Goal: Information Seeking & Learning: Learn about a topic

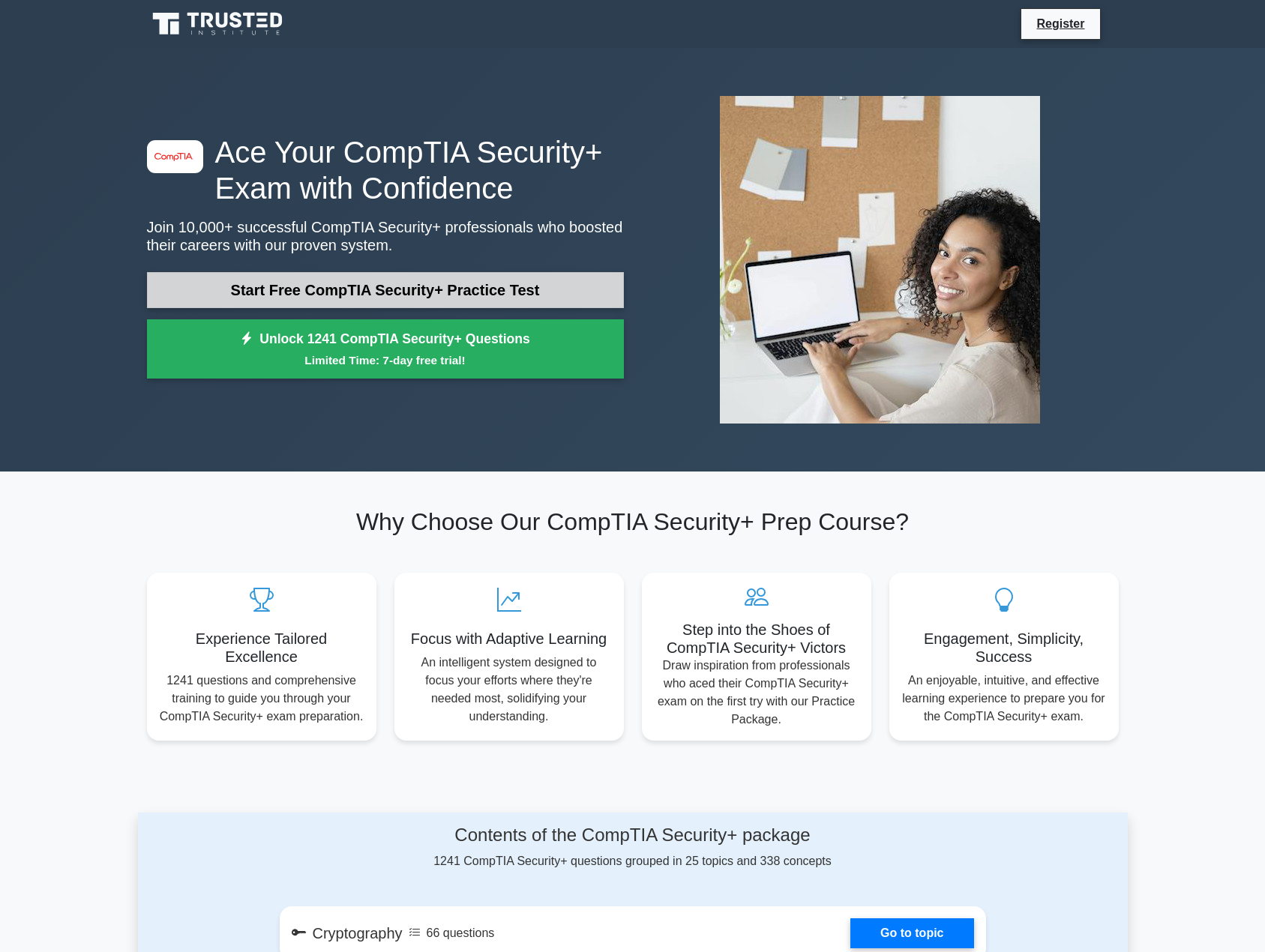
click at [448, 283] on link "Start Free CompTIA Security+ Practice Test" at bounding box center [385, 290] width 477 height 36
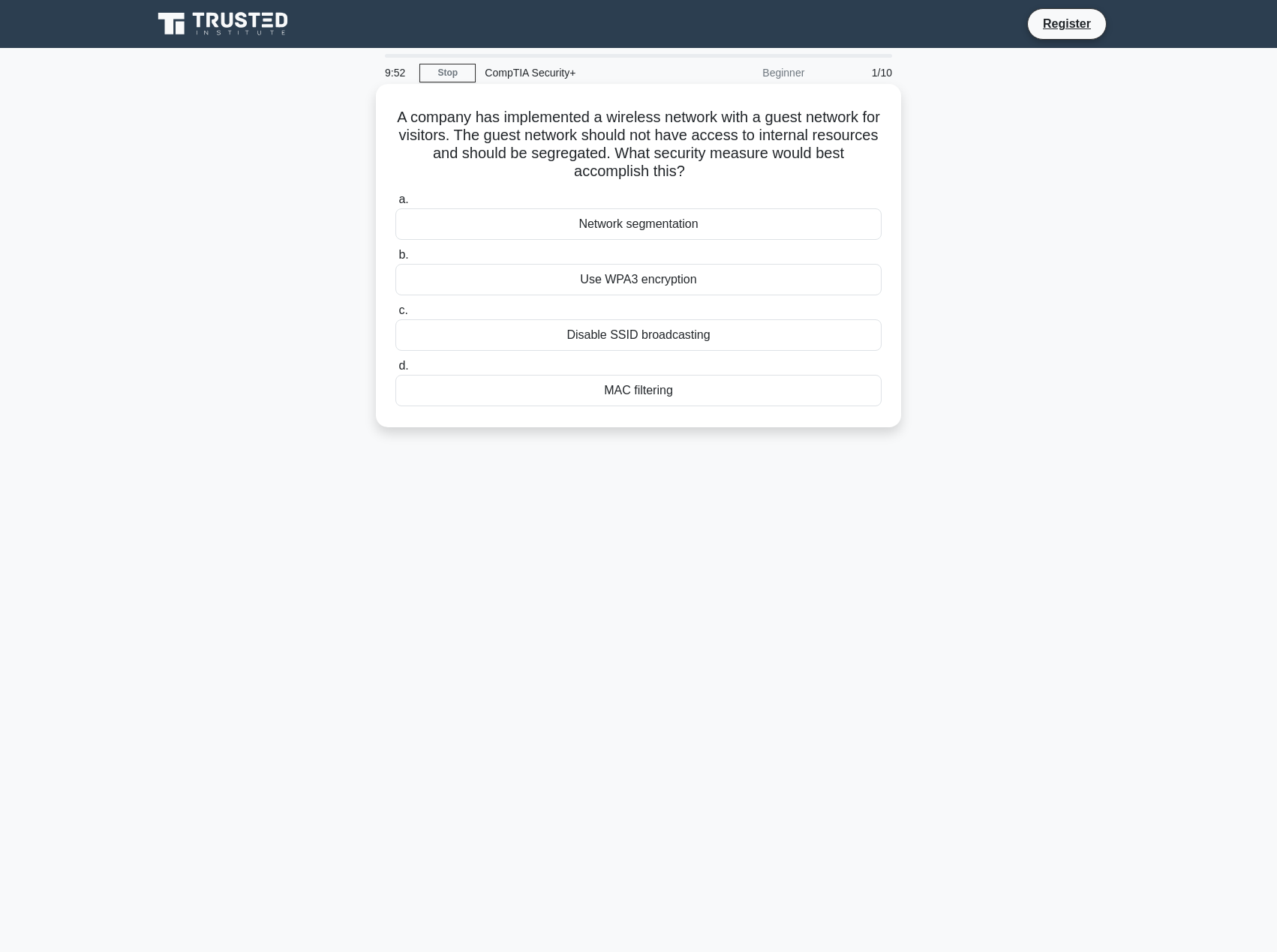
click at [632, 224] on div "Network segmentation" at bounding box center [638, 224] width 486 height 31
click at [395, 205] on input "a. Network segmentation" at bounding box center [395, 199] width 0 height 10
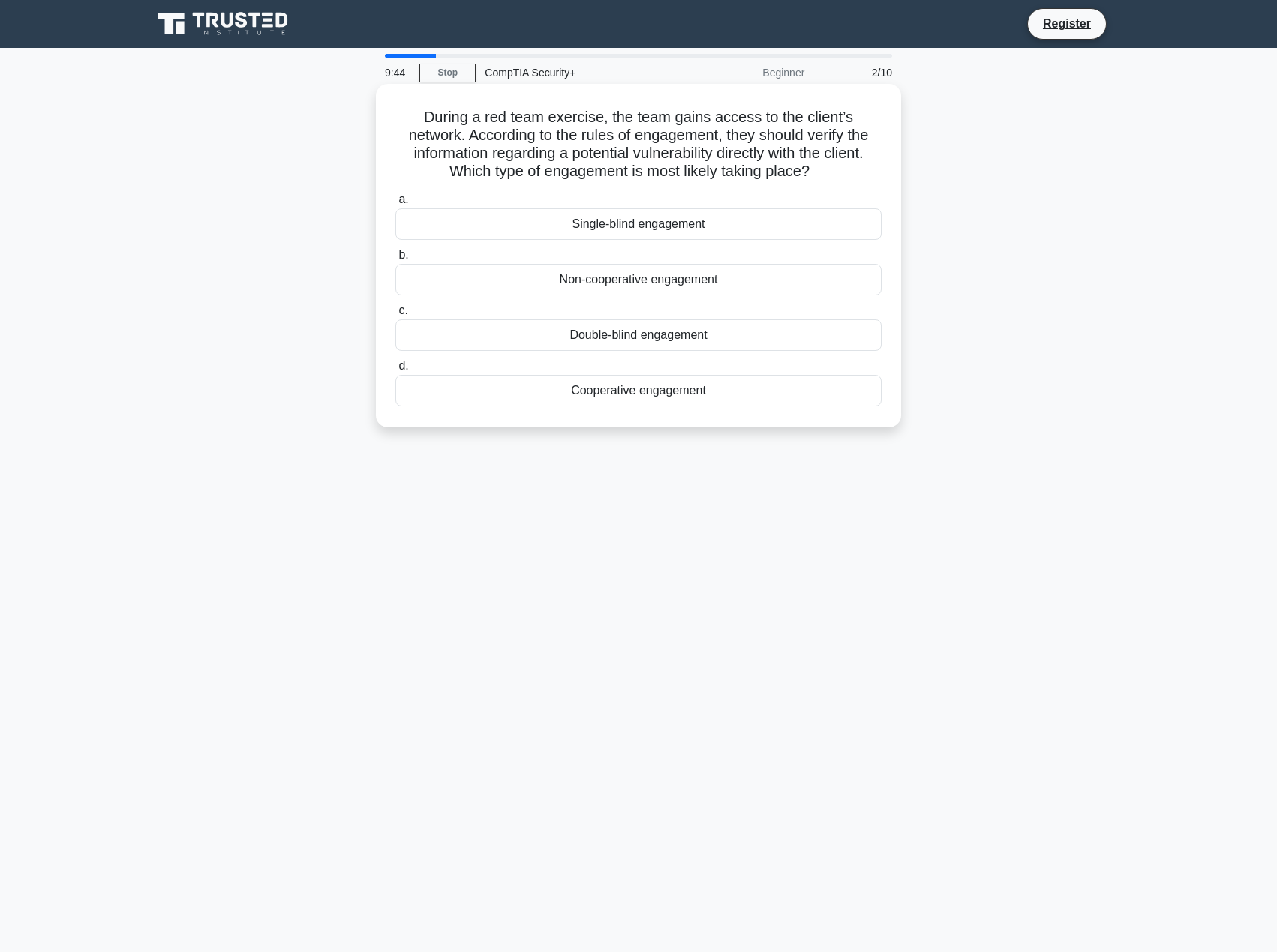
click at [553, 389] on div "Cooperative engagement" at bounding box center [638, 391] width 486 height 31
click at [395, 371] on input "d. Cooperative engagement" at bounding box center [395, 366] width 0 height 10
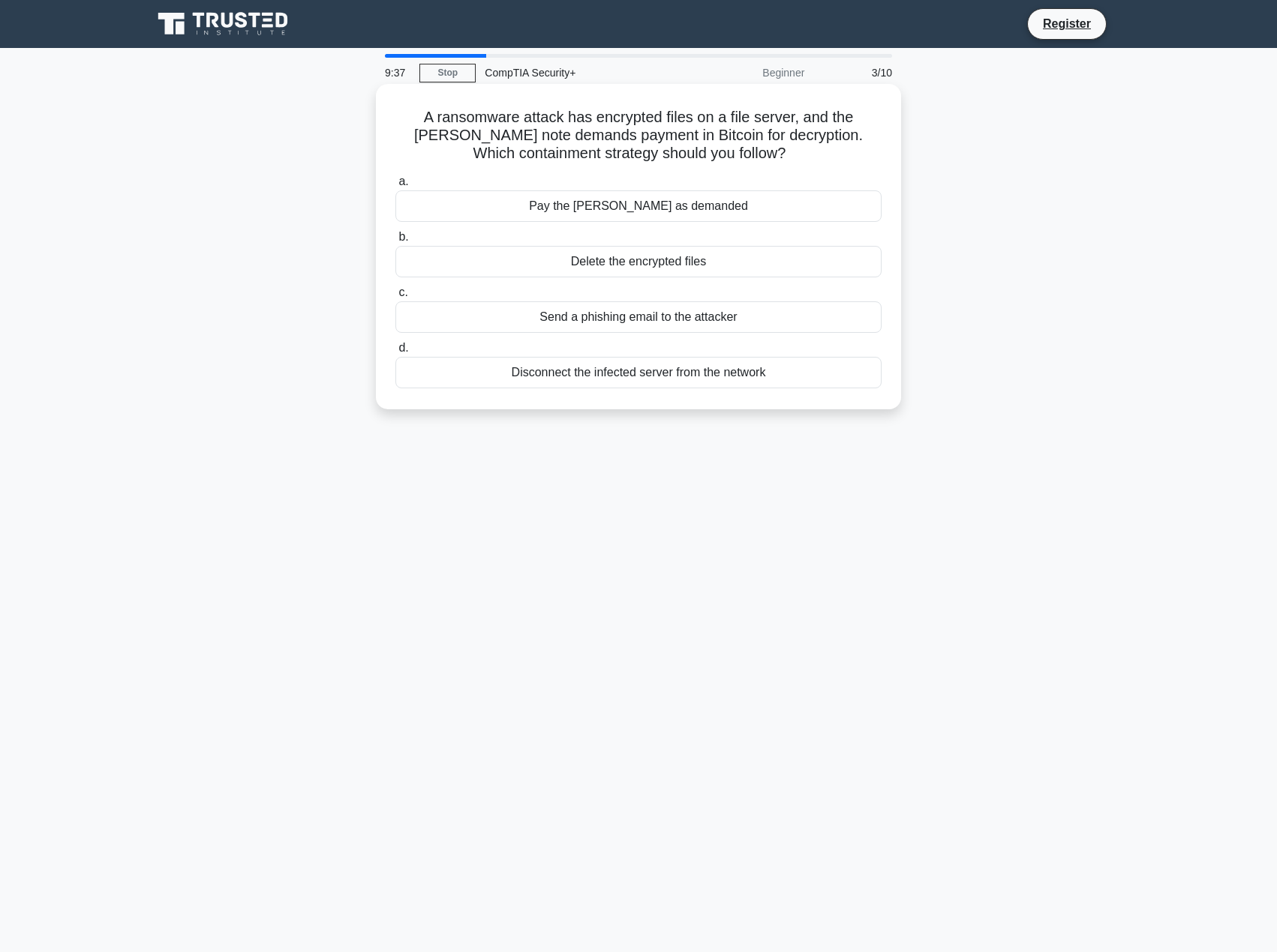
click at [701, 375] on div "Disconnect the infected server from the network" at bounding box center [638, 373] width 486 height 31
click at [395, 353] on input "d. Disconnect the infected server from the network" at bounding box center [395, 348] width 0 height 10
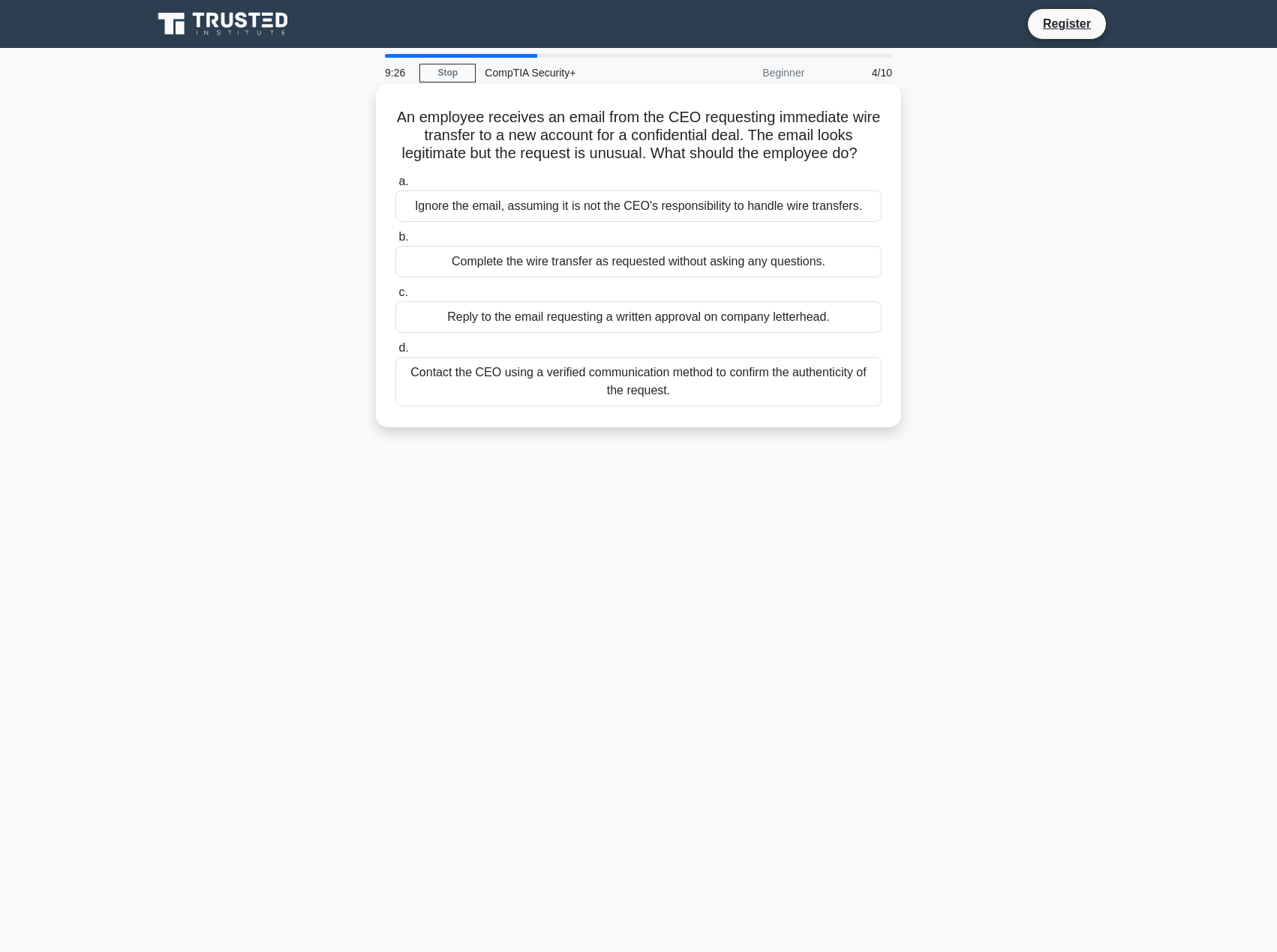
click at [718, 404] on div "Contact the CEO using a verified communication method to confirm the authentici…" at bounding box center [638, 381] width 486 height 50
click at [395, 353] on input "d. Contact the CEO using a verified communication method to confirm the authent…" at bounding box center [395, 348] width 0 height 10
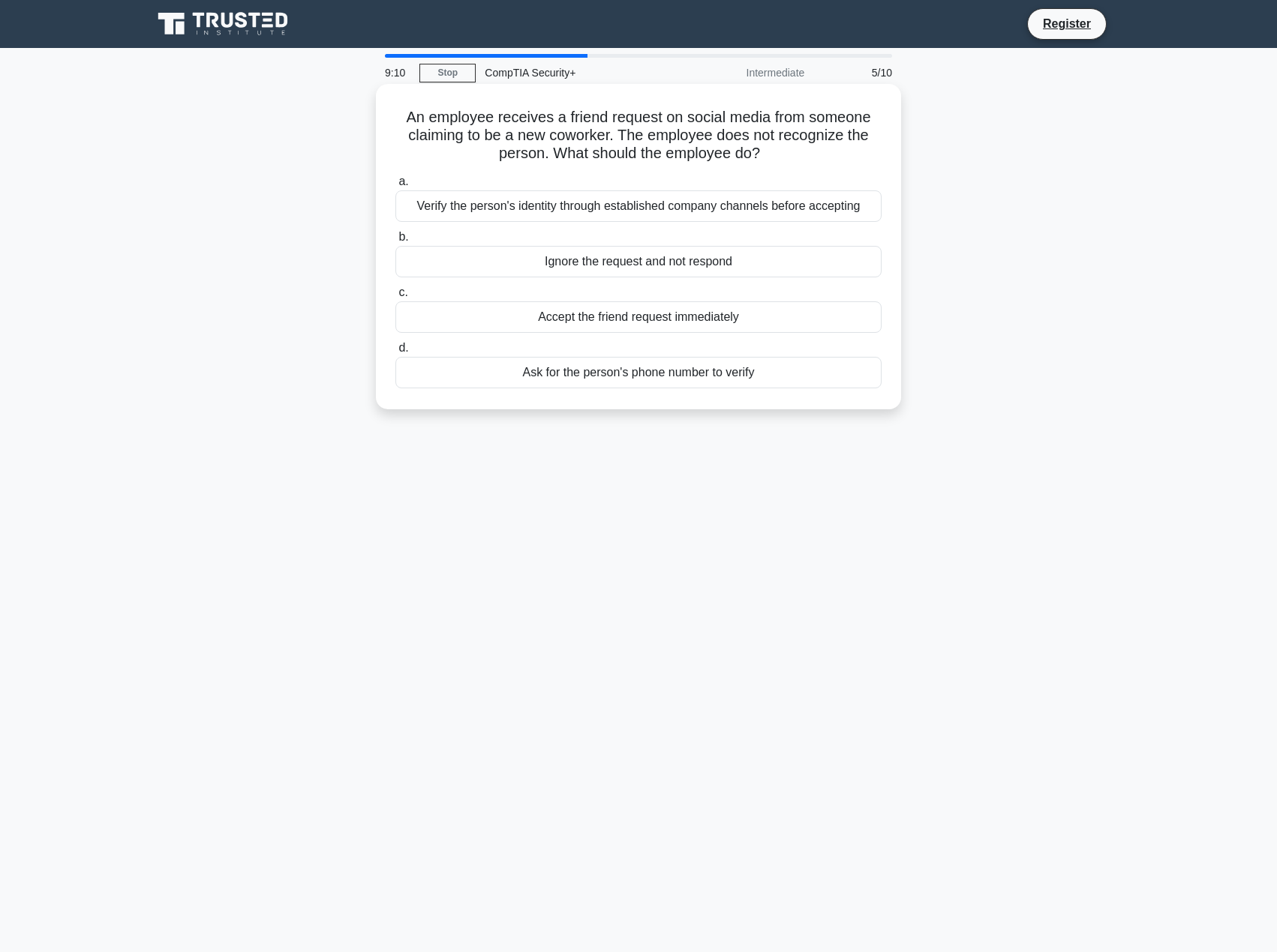
click at [734, 205] on div "Verify the person's identity through established company channels before accept…" at bounding box center [638, 206] width 486 height 31
click at [395, 187] on input "a. Verify the person's identity through established company channels before acc…" at bounding box center [395, 181] width 0 height 10
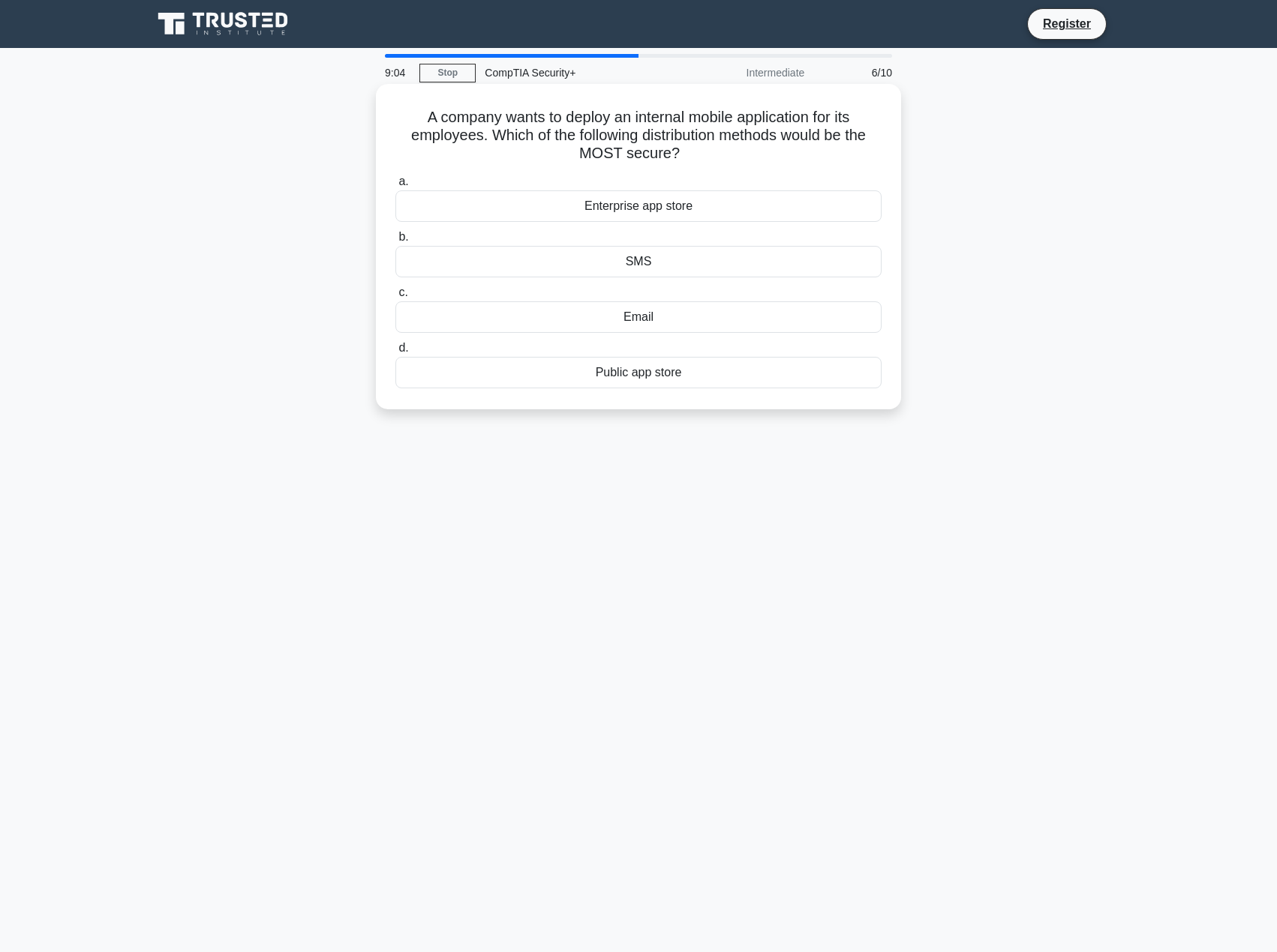
click at [640, 206] on div "Enterprise app store" at bounding box center [638, 206] width 486 height 31
click at [395, 187] on input "a. Enterprise app store" at bounding box center [395, 181] width 0 height 10
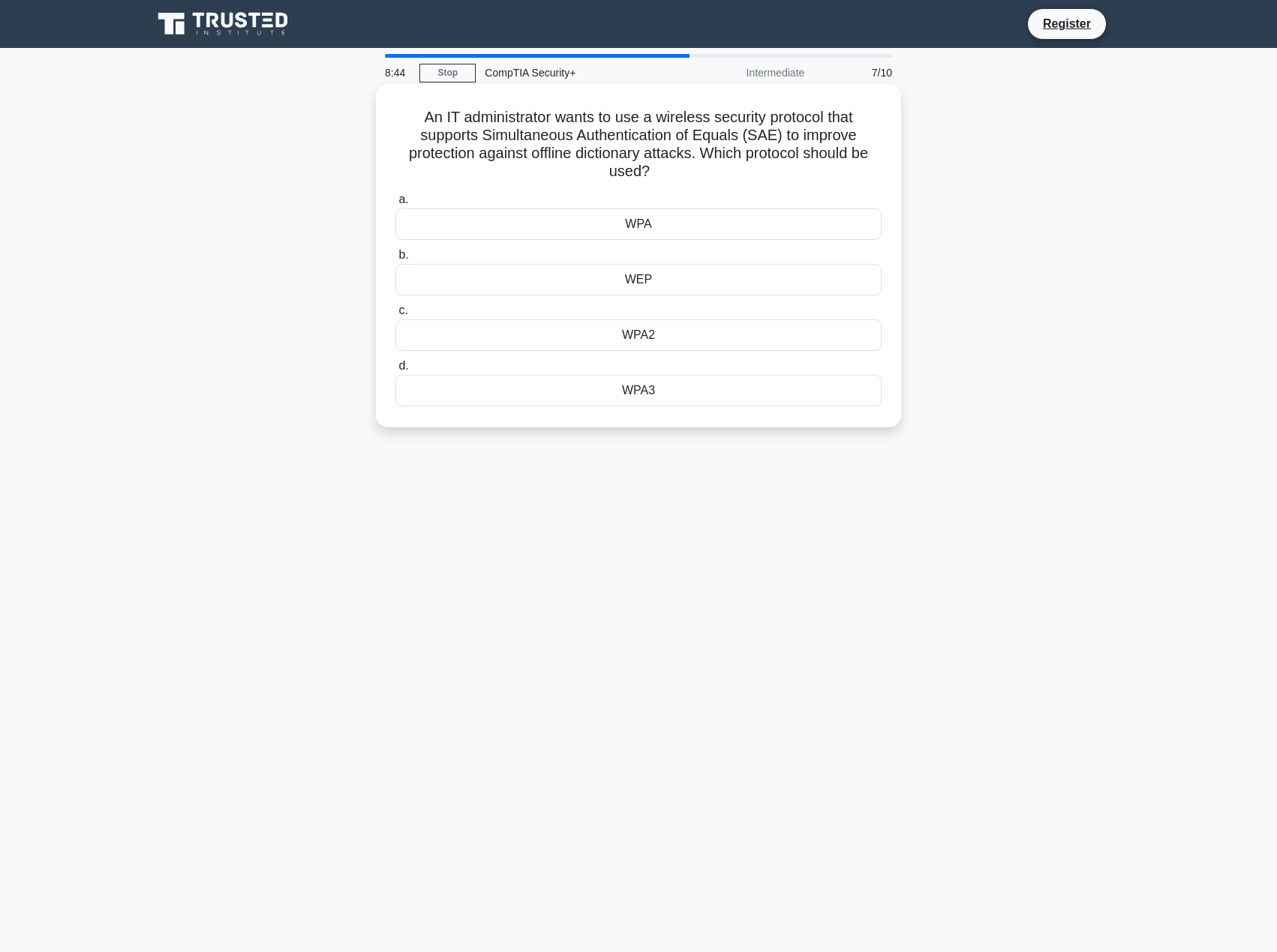
click at [662, 342] on div "WPA2" at bounding box center [638, 335] width 486 height 31
click at [395, 316] on input "c. WPA2" at bounding box center [395, 311] width 0 height 10
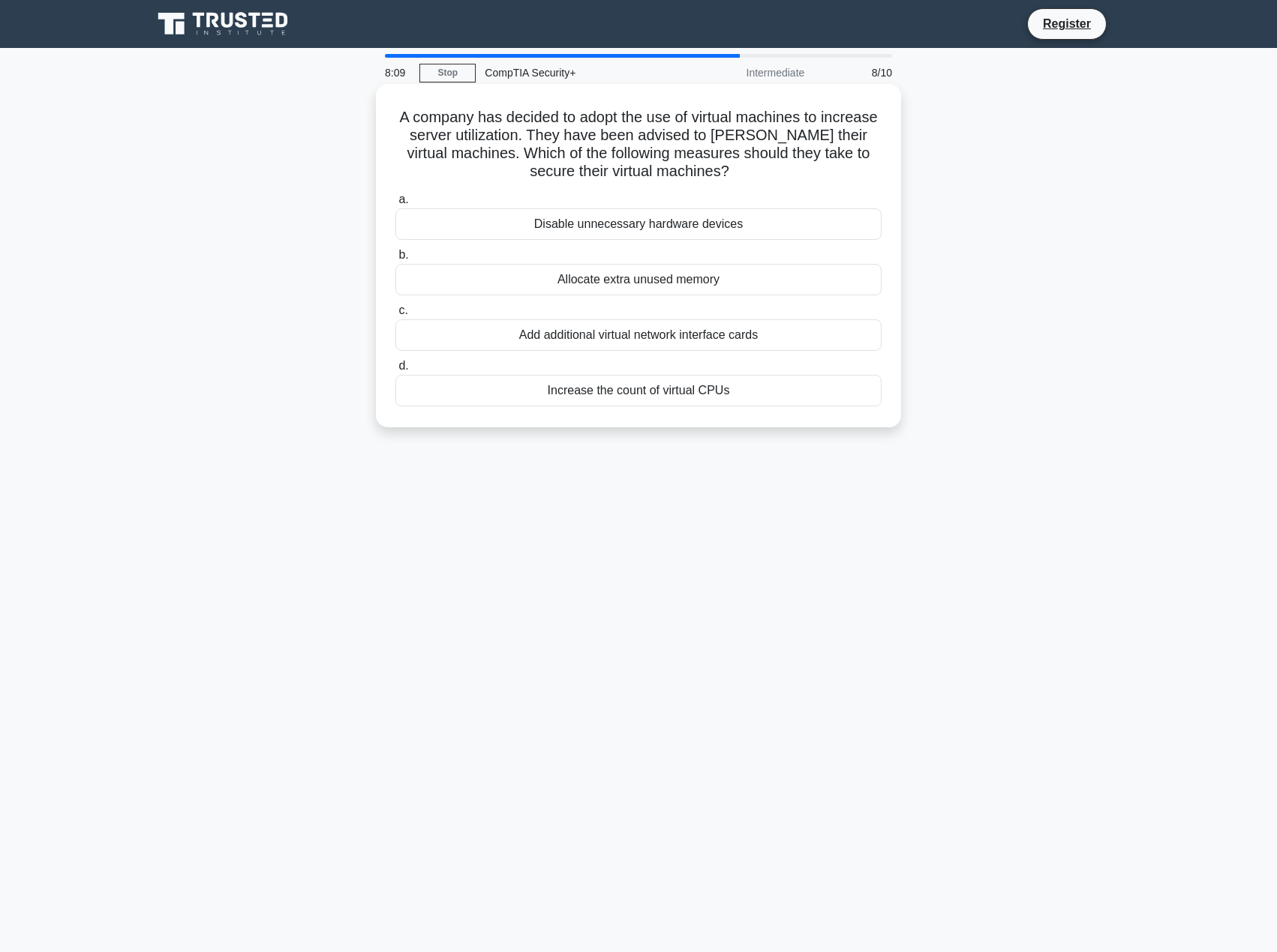
click at [656, 333] on div "Add additional virtual network interface cards" at bounding box center [638, 335] width 486 height 31
click at [395, 316] on input "c. Add additional virtual network interface cards" at bounding box center [395, 311] width 0 height 10
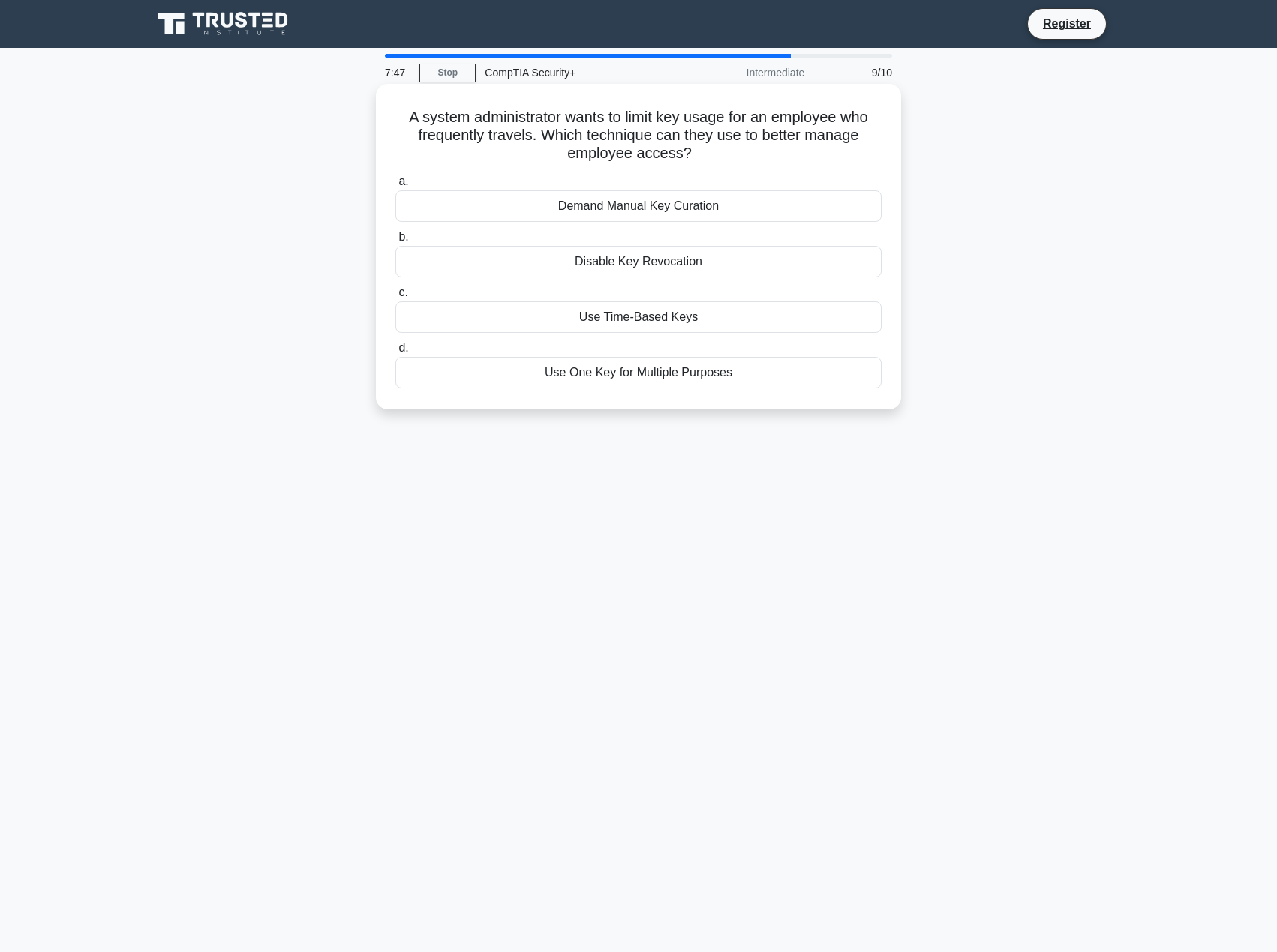
click at [614, 202] on div "Demand Manual Key Curation" at bounding box center [638, 206] width 486 height 31
click at [395, 187] on input "a. Demand Manual Key Curation" at bounding box center [395, 181] width 0 height 10
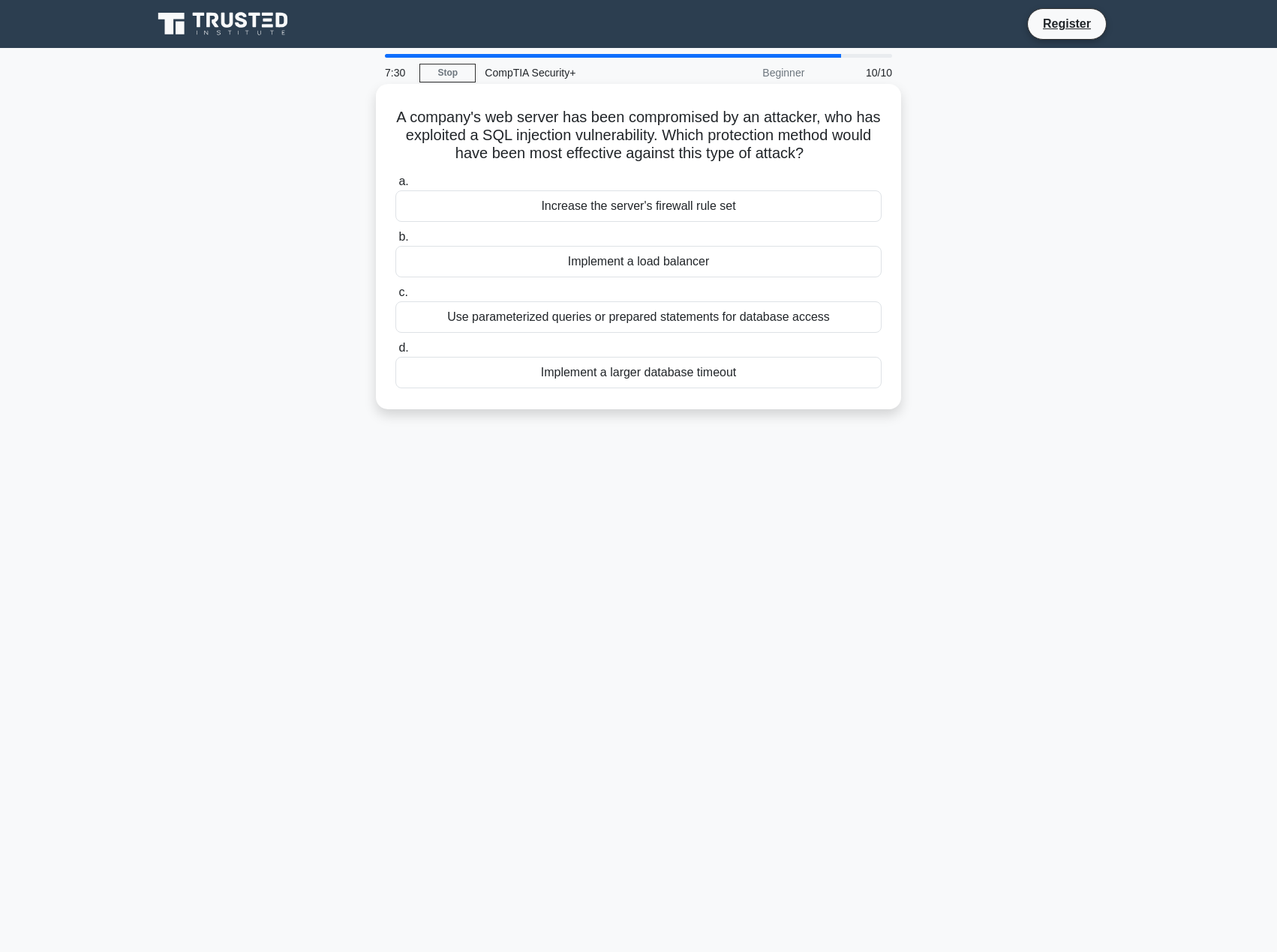
click at [656, 314] on div "Use parameterized queries or prepared statements for database access" at bounding box center [638, 317] width 486 height 31
click at [395, 298] on input "c. Use parameterized queries or prepared statements for database access" at bounding box center [395, 292] width 0 height 10
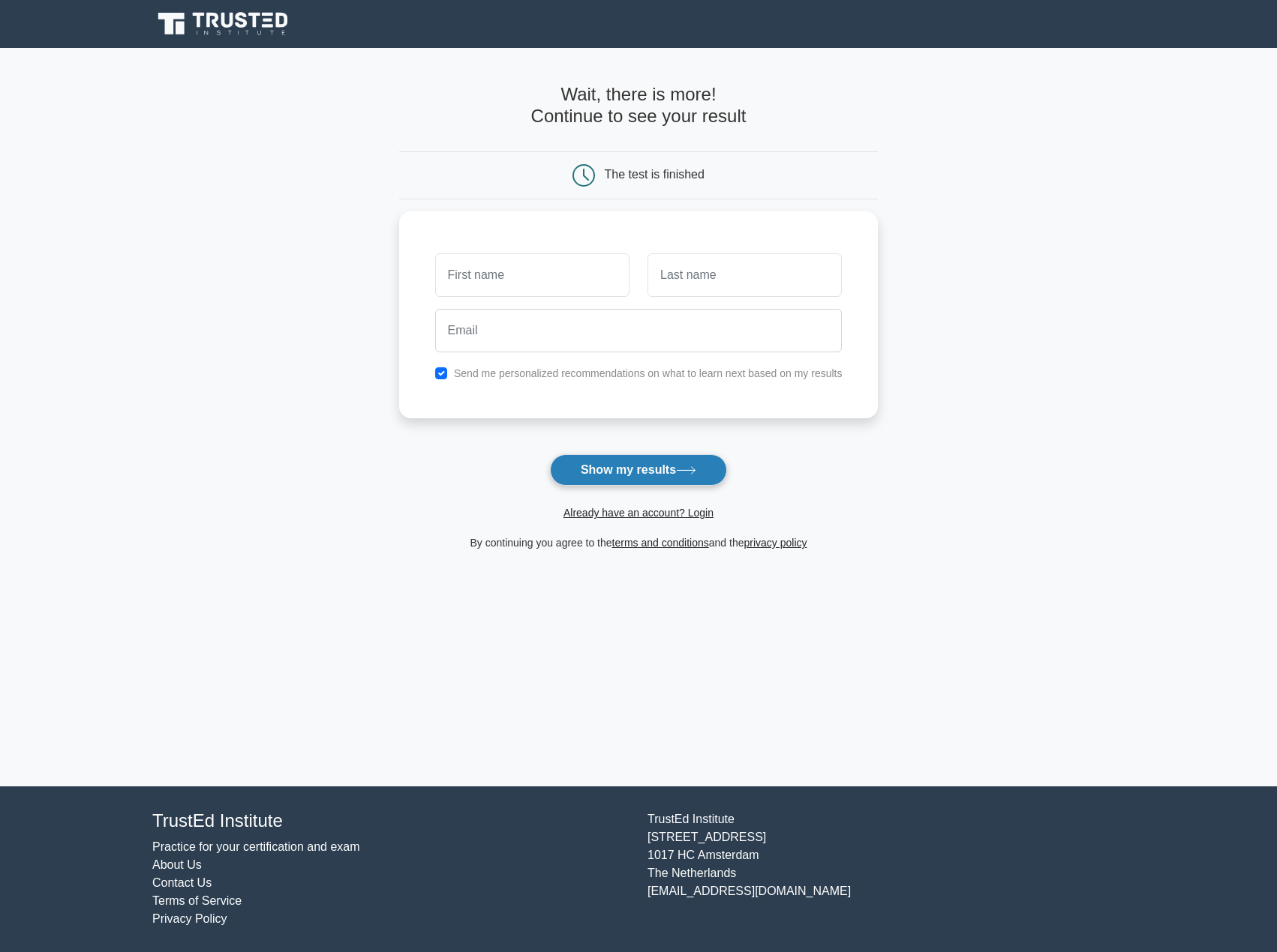
click at [656, 464] on button "Show my results" at bounding box center [638, 470] width 177 height 31
click at [526, 373] on label "Send me personalized recommendations on what to learn next based on my results" at bounding box center [648, 370] width 388 height 12
click at [444, 363] on div "Send me personalized recommendations on what to learn next based on my results" at bounding box center [638, 369] width 425 height 18
click at [441, 374] on input "checkbox" at bounding box center [441, 370] width 12 height 12
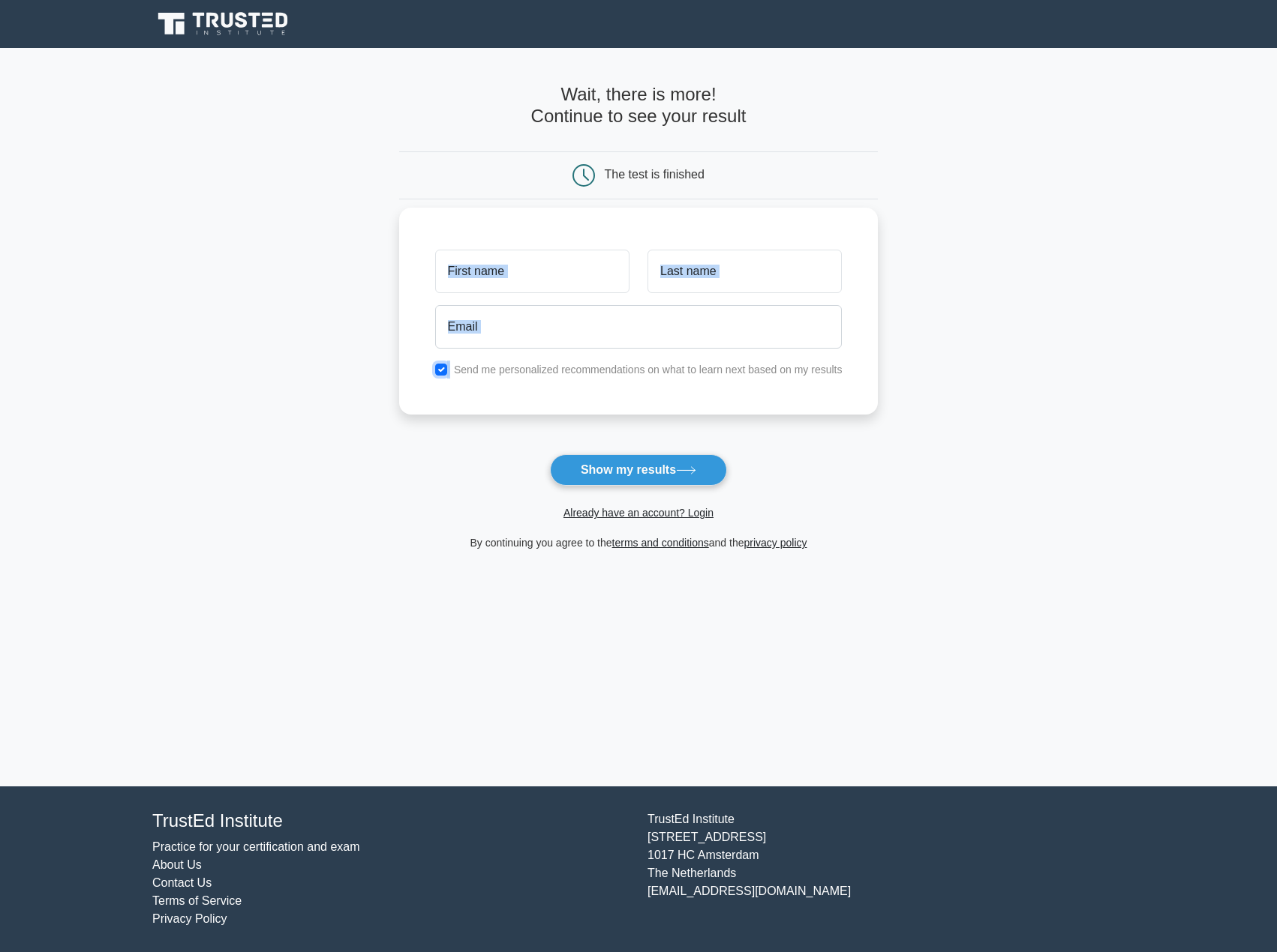
checkbox input "false"
click at [523, 278] on input "text" at bounding box center [532, 271] width 195 height 44
type input "john"
type input "p"
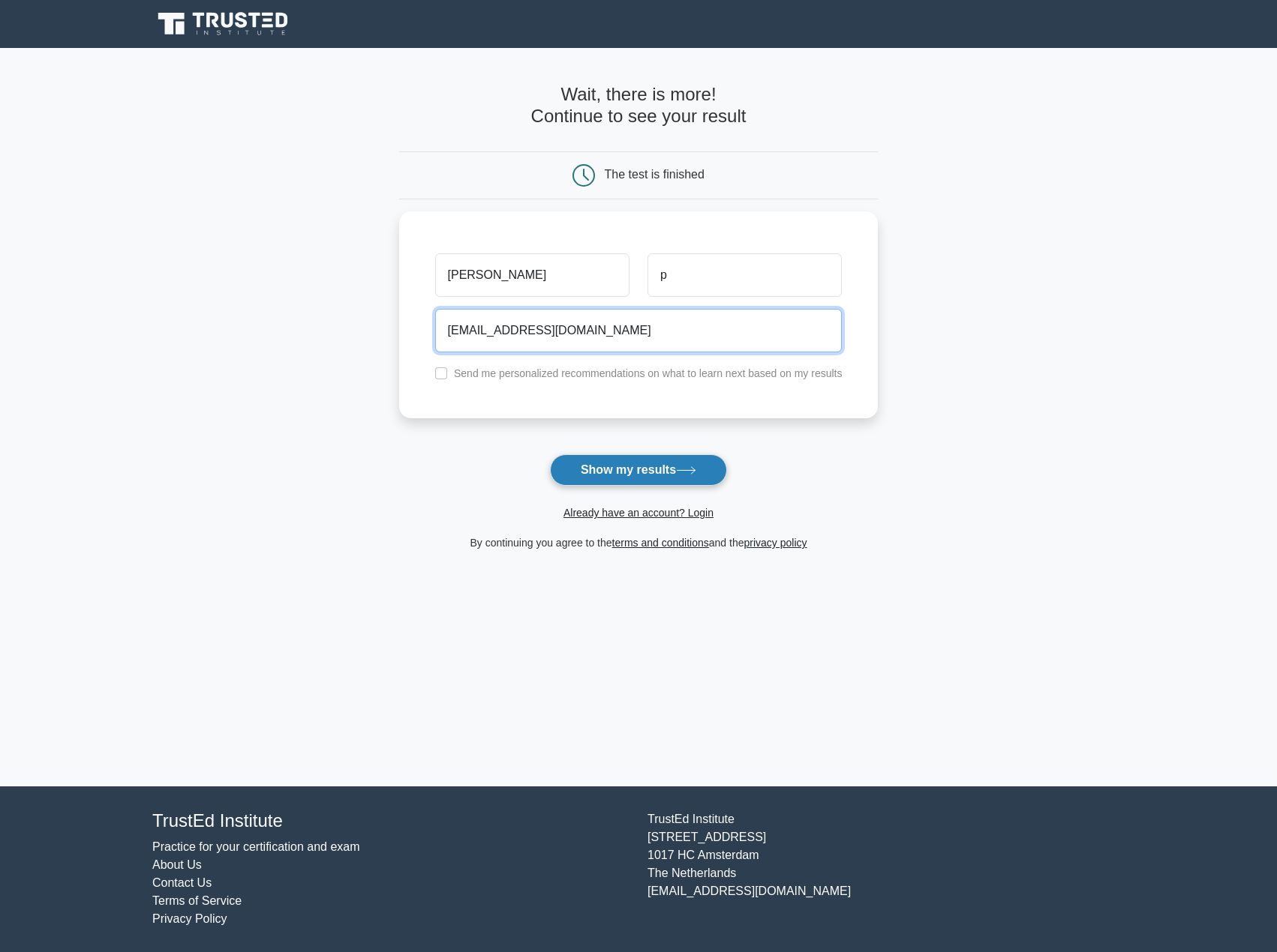
type input "jfinbb322@gmail.com"
click at [665, 464] on button "Show my results" at bounding box center [638, 470] width 177 height 31
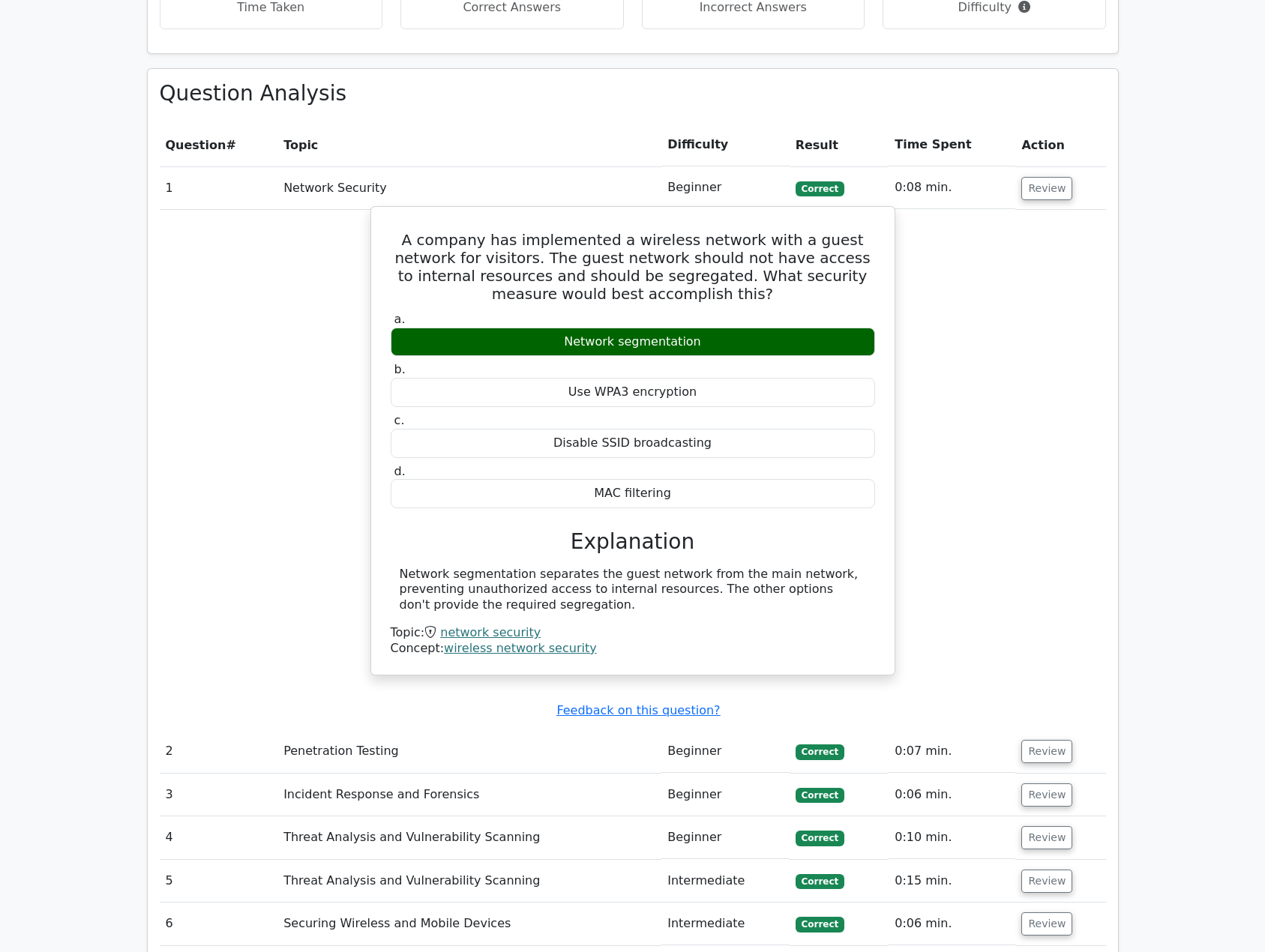
scroll to position [1575, 0]
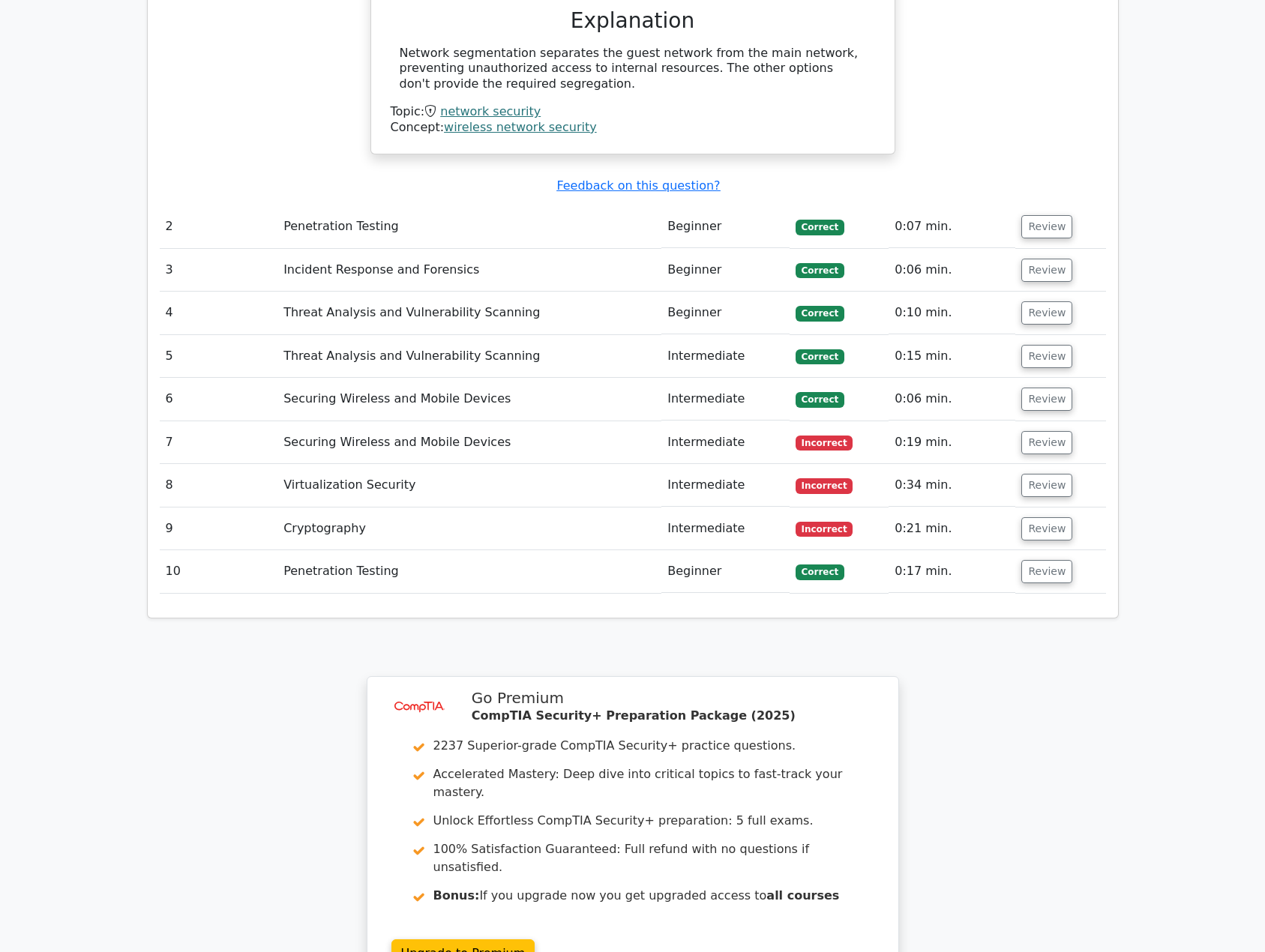
click at [530, 421] on td "Securing Wireless and Mobile Devices" at bounding box center [469, 442] width 384 height 43
click at [1058, 431] on button "Review" at bounding box center [1047, 442] width 51 height 24
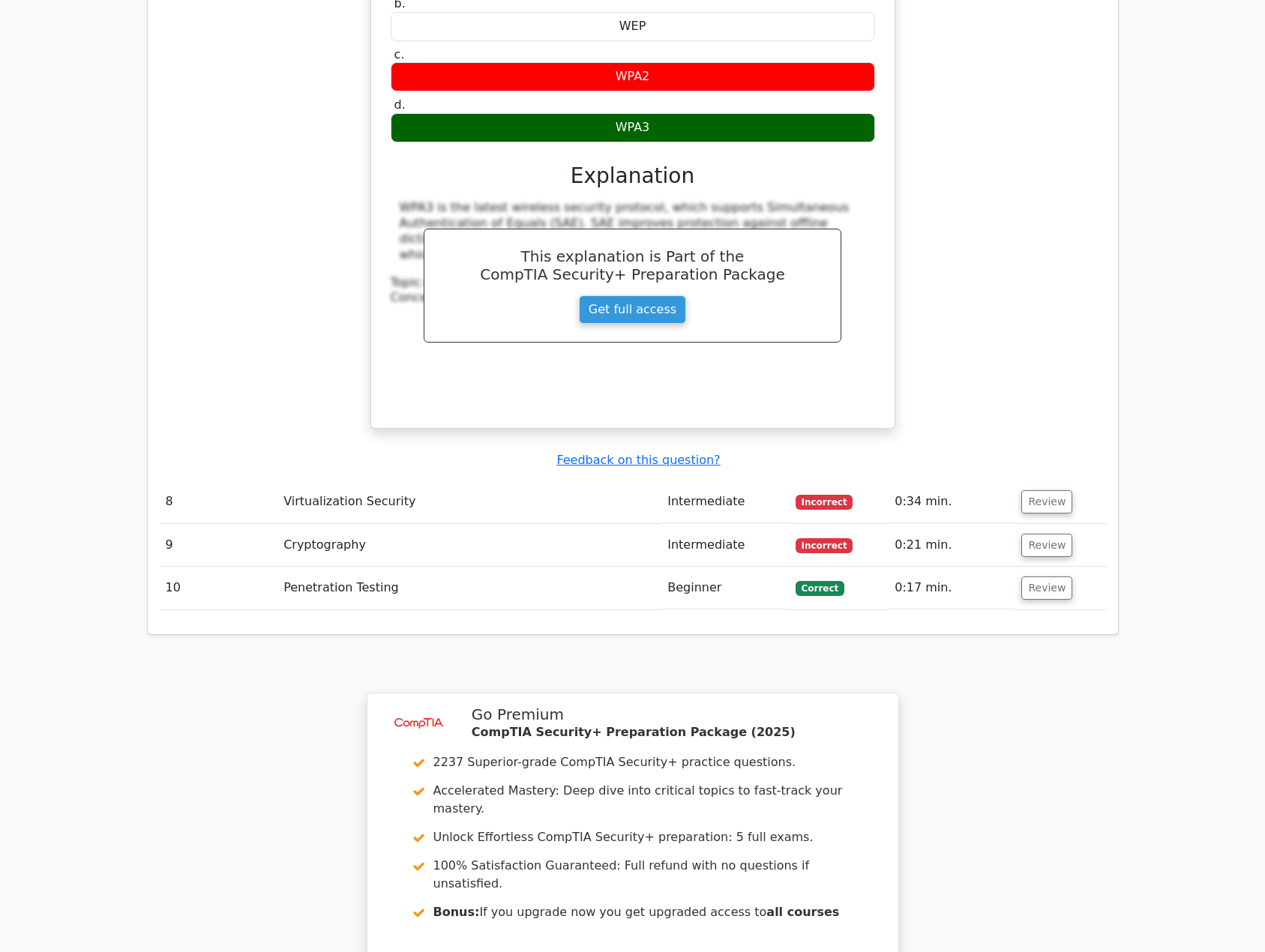
scroll to position [2250, 0]
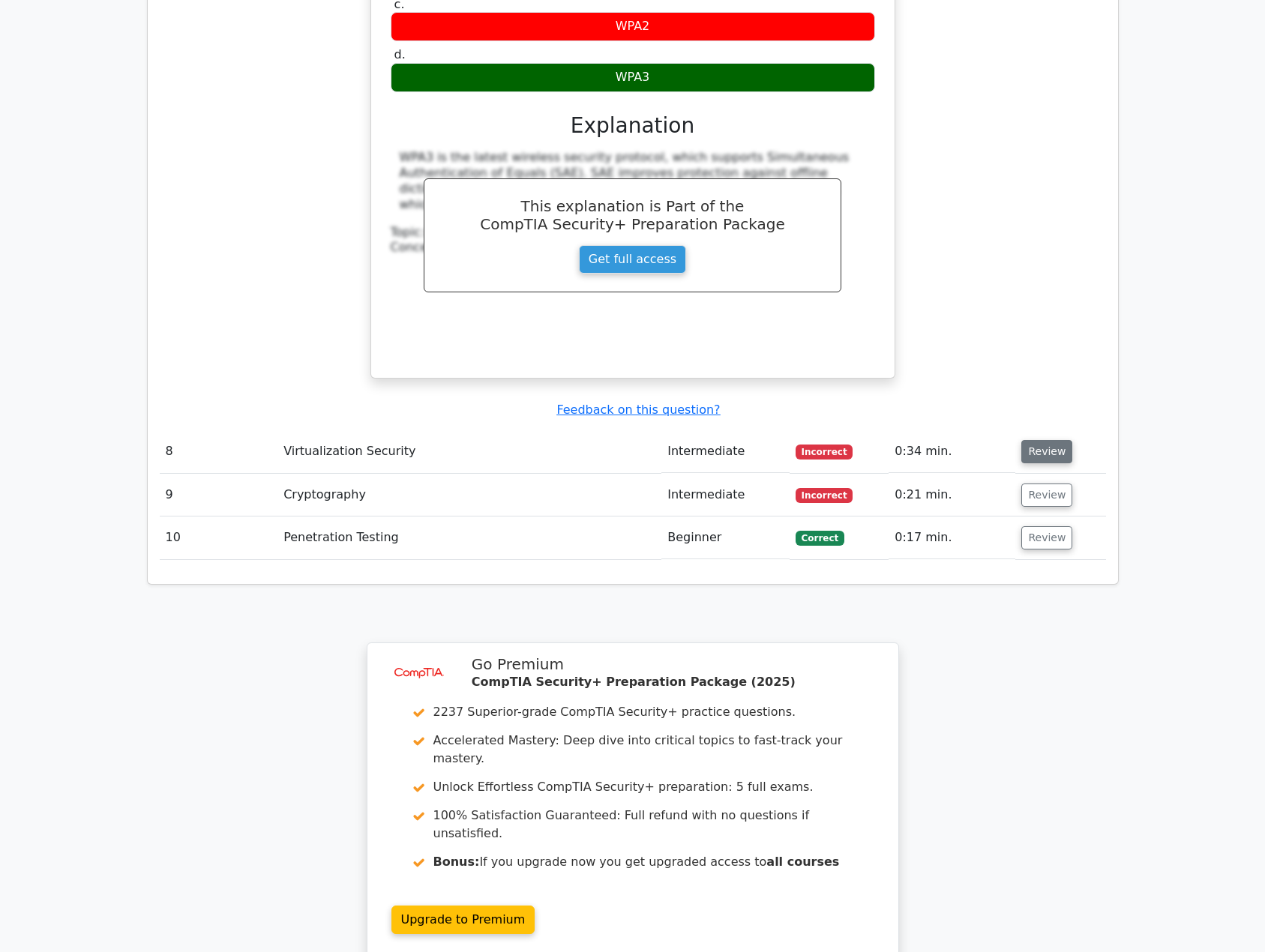
click at [1044, 440] on button "Review" at bounding box center [1047, 451] width 51 height 24
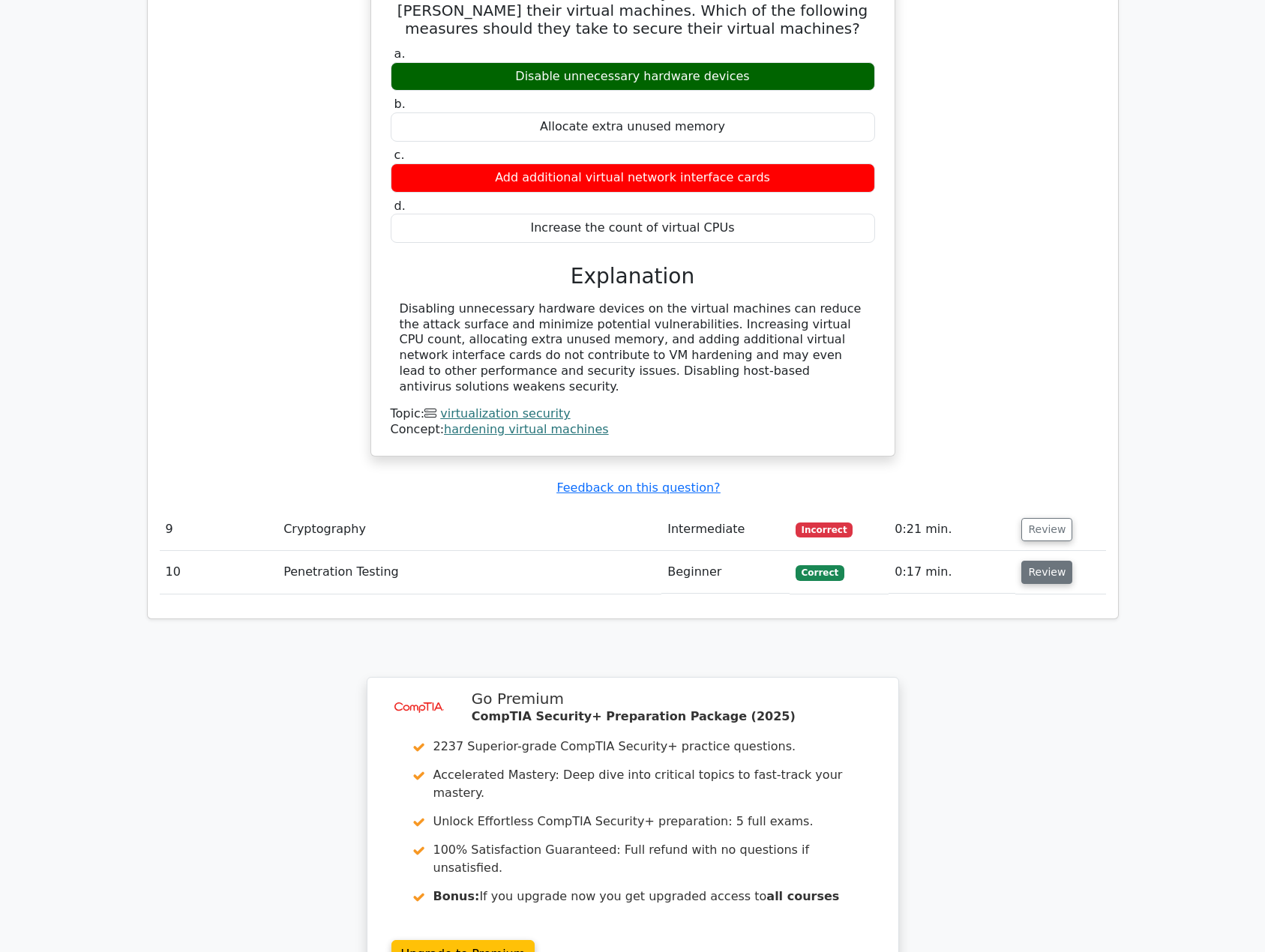
scroll to position [2850, 0]
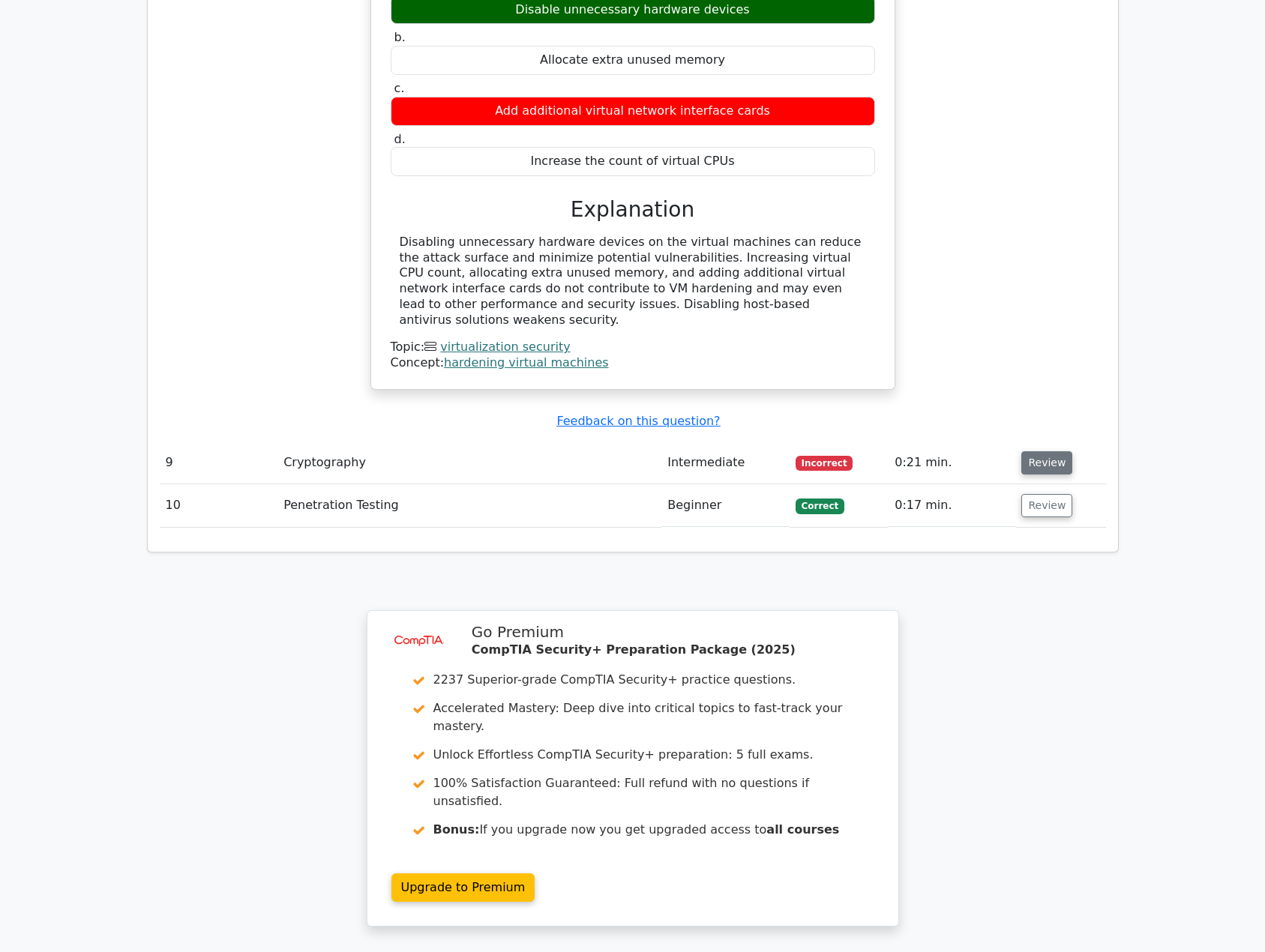
click at [1046, 451] on button "Review" at bounding box center [1047, 462] width 51 height 24
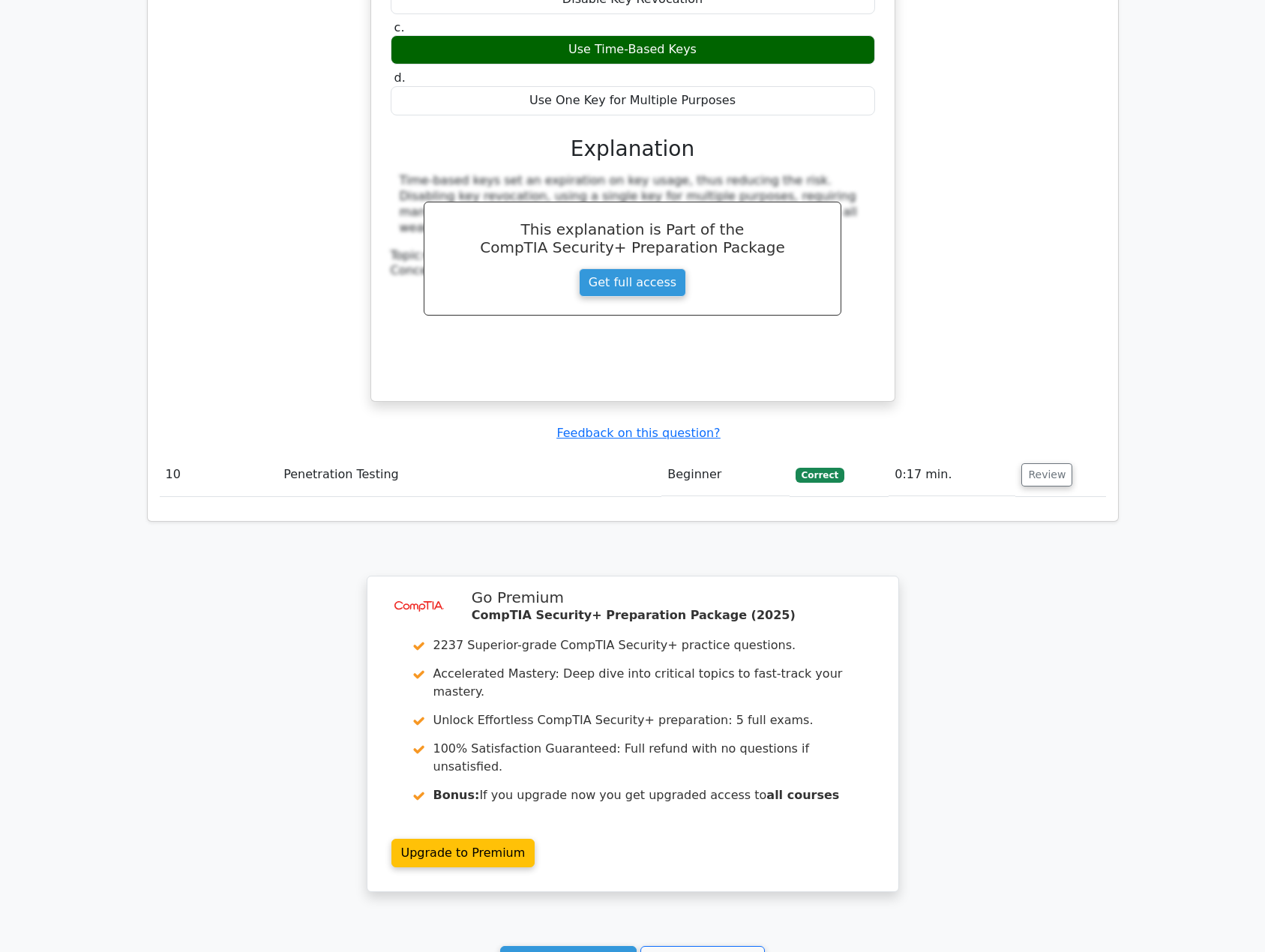
scroll to position [3667, 0]
